Goal: Task Accomplishment & Management: Use online tool/utility

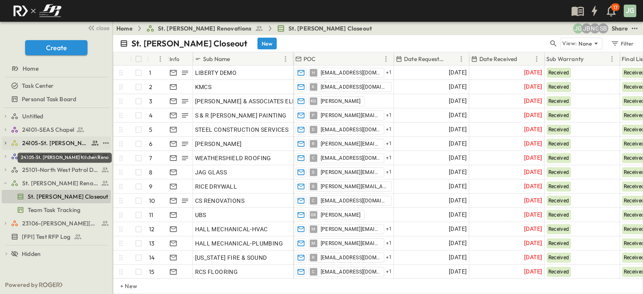
click at [39, 142] on span "24105-St. [PERSON_NAME] Kitchen Reno" at bounding box center [55, 143] width 67 height 8
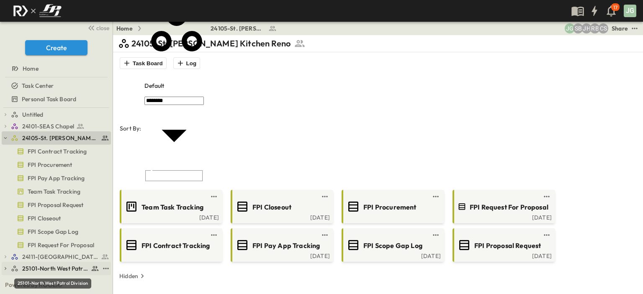
click at [38, 267] on span "25101-North West Patrol Division" at bounding box center [55, 268] width 67 height 8
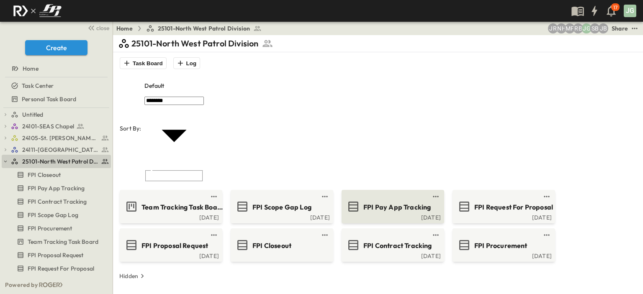
click at [390, 203] on span "FPI Pay App Tracking" at bounding box center [396, 208] width 67 height 10
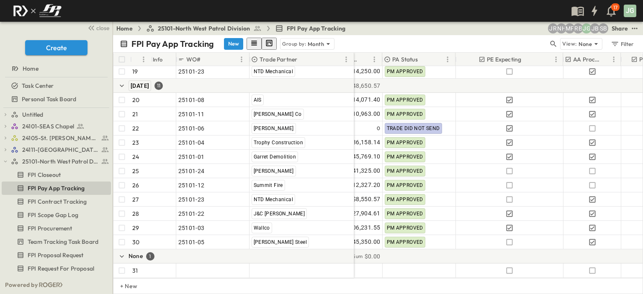
scroll to position [335, 505]
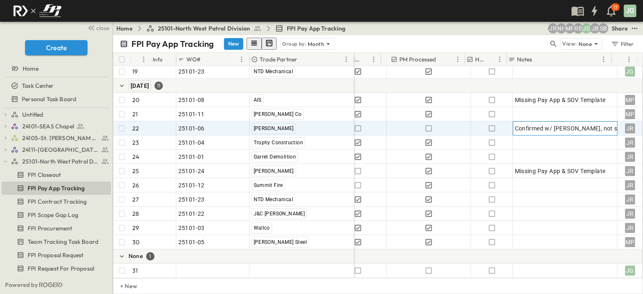
click at [556, 124] on span "Confirmed w/ [PERSON_NAME], not submitting a pay app this month." at bounding box center [610, 128] width 191 height 8
type textarea "*"
click at [207, 255] on div "None 1" at bounding box center [233, 256] width 241 height 14
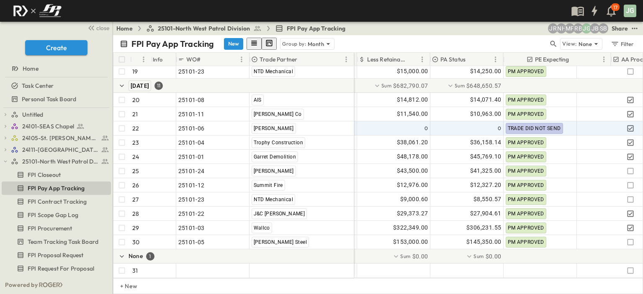
scroll to position [335, 0]
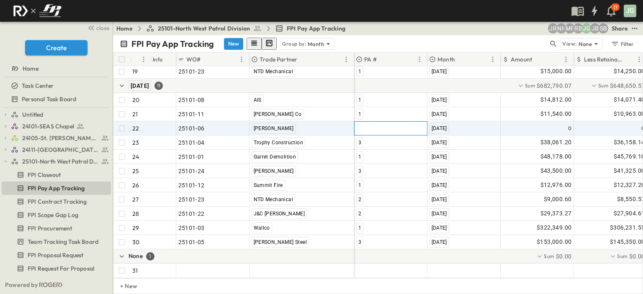
click at [372, 122] on div at bounding box center [390, 128] width 72 height 13
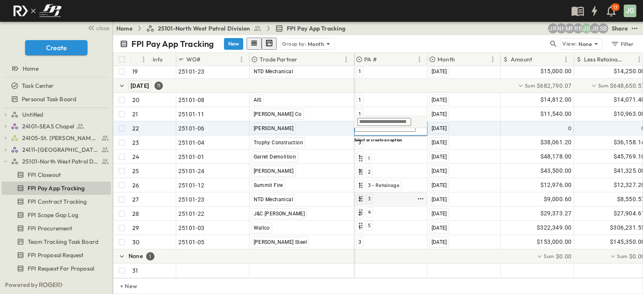
click at [367, 194] on div "3" at bounding box center [369, 199] width 7 height 10
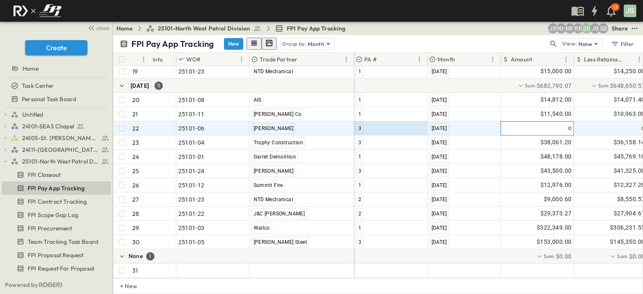
click at [532, 124] on div "0" at bounding box center [537, 128] width 72 height 13
type input "*********"
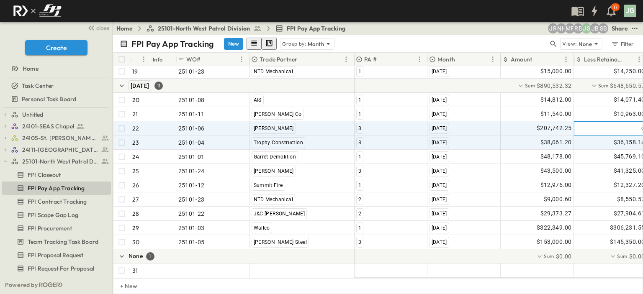
click at [591, 122] on div "0" at bounding box center [610, 128] width 72 height 13
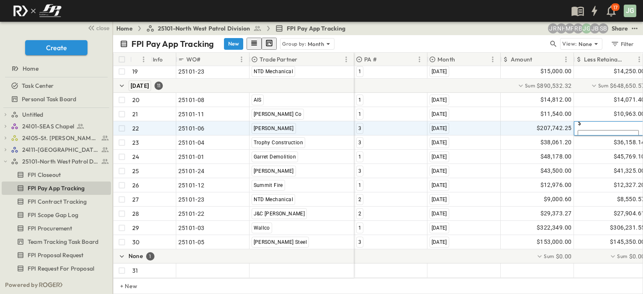
scroll to position [335, 7]
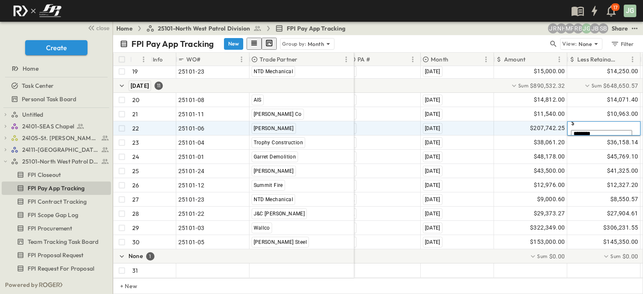
type input "*********"
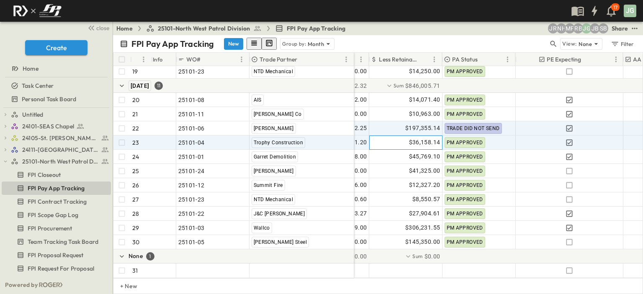
scroll to position [335, 213]
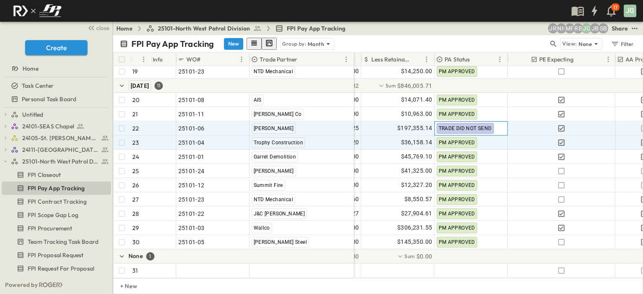
click at [463, 126] on span "TRADE DID NOT SEND" at bounding box center [464, 129] width 53 height 6
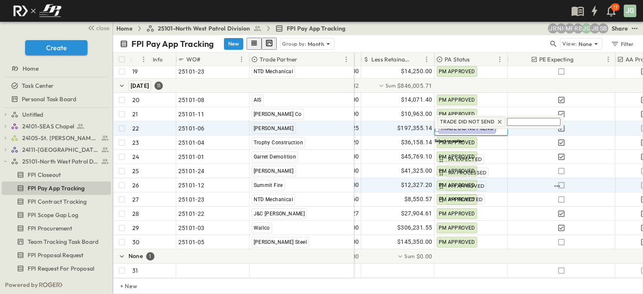
drag, startPoint x: 466, startPoint y: 172, endPoint x: 465, endPoint y: 178, distance: 5.9
click at [466, 181] on div "PM APPROVED" at bounding box center [466, 186] width 40 height 10
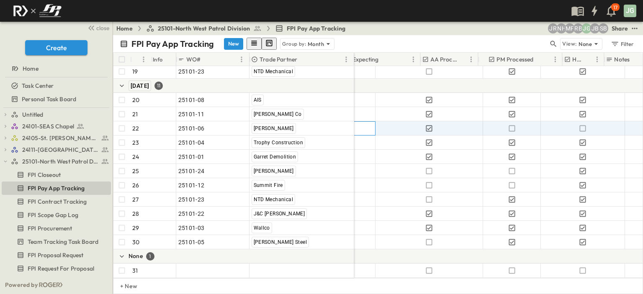
scroll to position [335, 454]
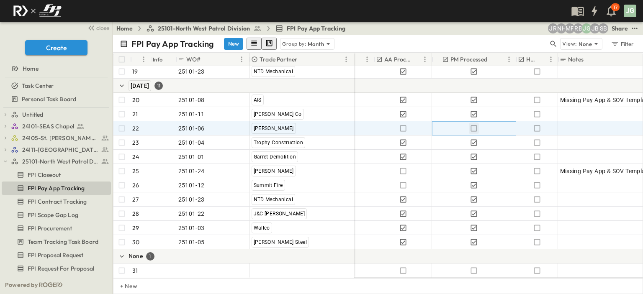
click at [472, 124] on icon "button" at bounding box center [473, 128] width 8 height 8
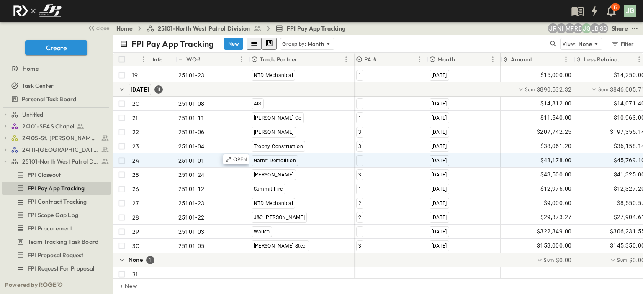
scroll to position [335, 0]
